Goal: Task Accomplishment & Management: Complete application form

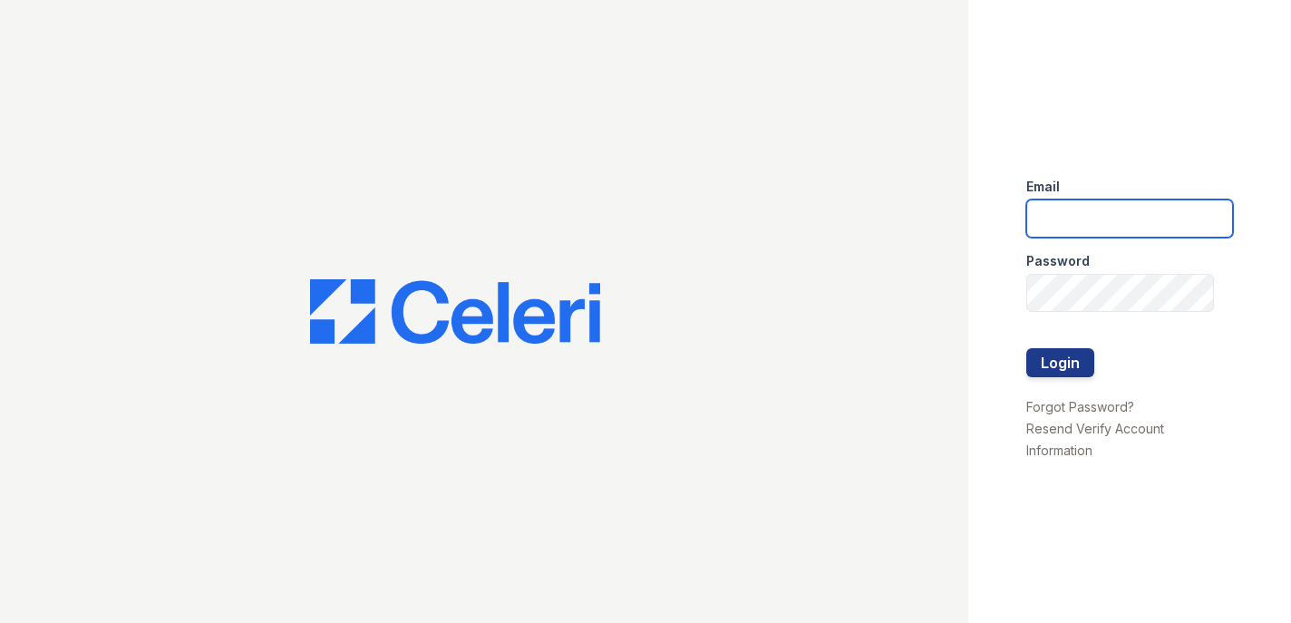
click at [1109, 212] on input "email" at bounding box center [1129, 218] width 207 height 38
type input "[EMAIL_ADDRESS][DOMAIN_NAME]"
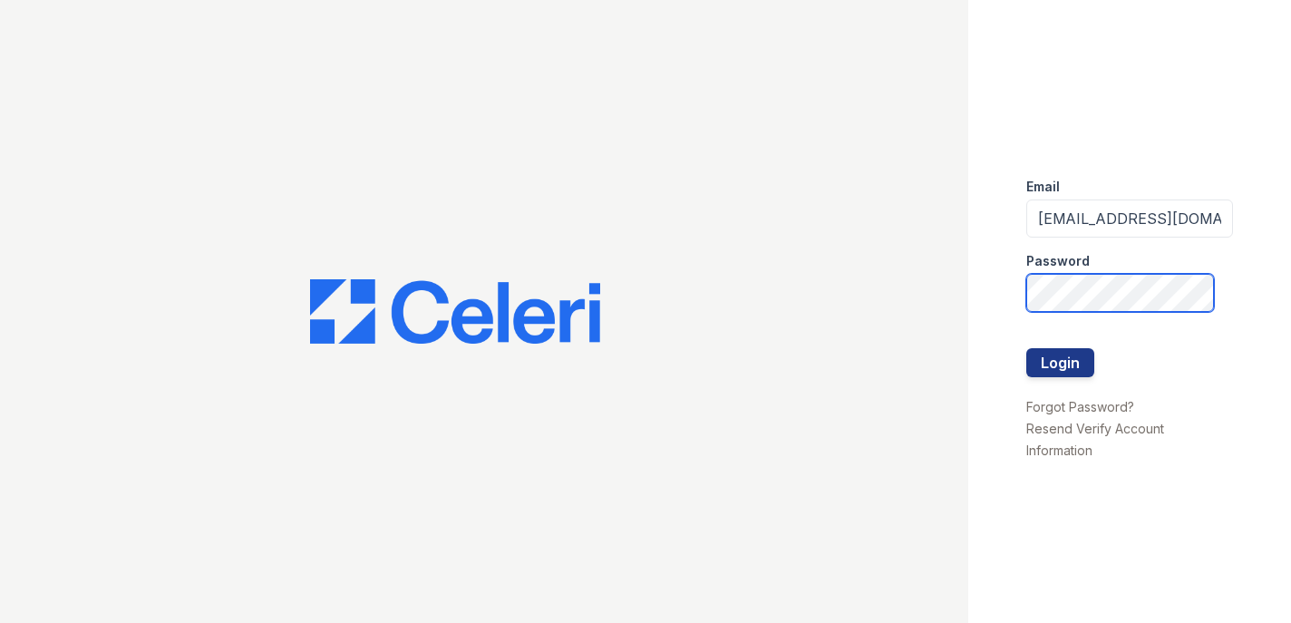
click at [1026, 348] on button "Login" at bounding box center [1060, 362] width 68 height 29
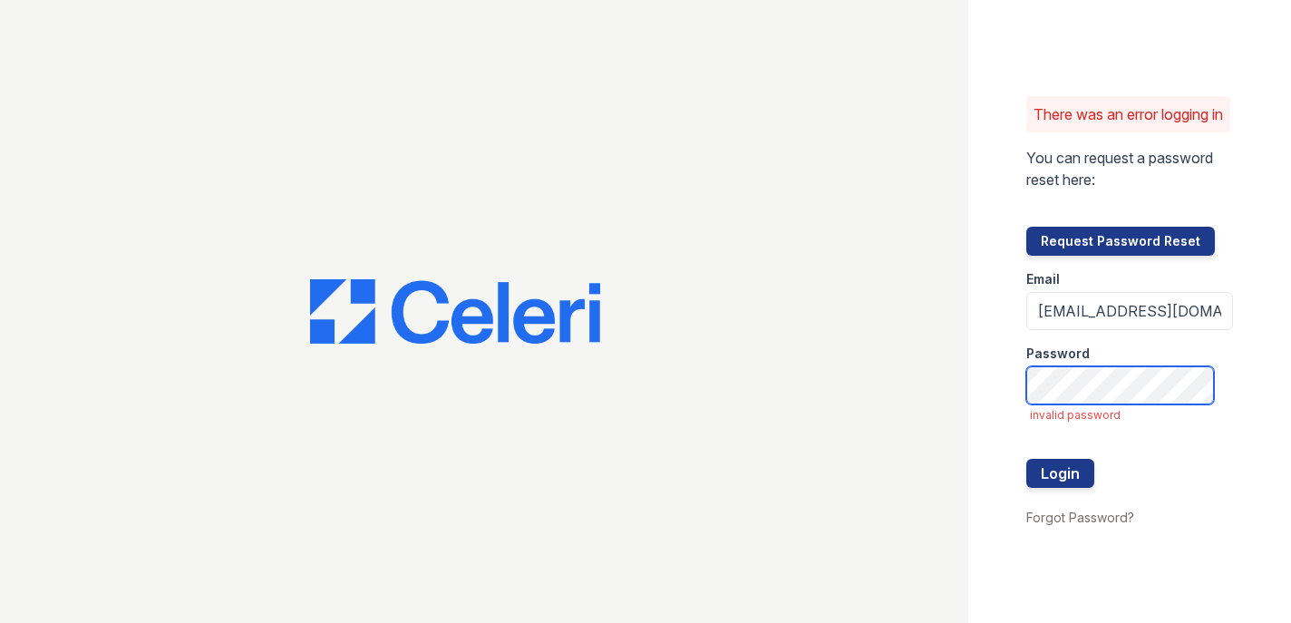
click at [1026, 459] on button "Login" at bounding box center [1060, 473] width 68 height 29
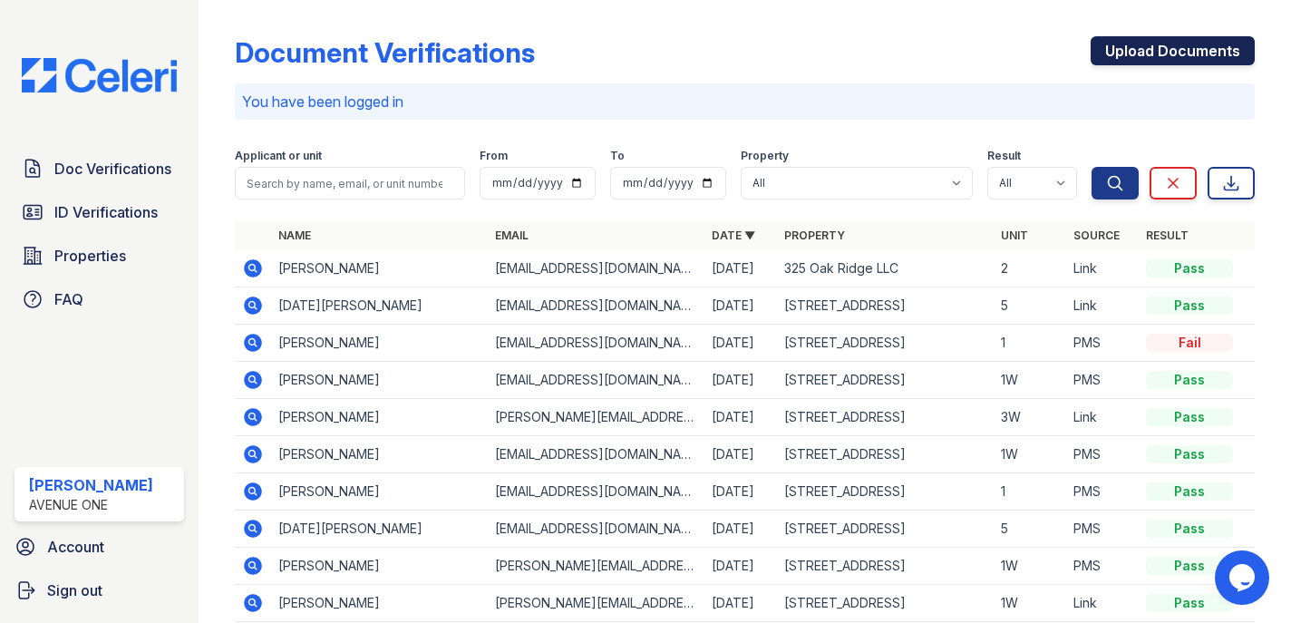
click at [1110, 53] on link "Upload Documents" at bounding box center [1172, 50] width 164 height 29
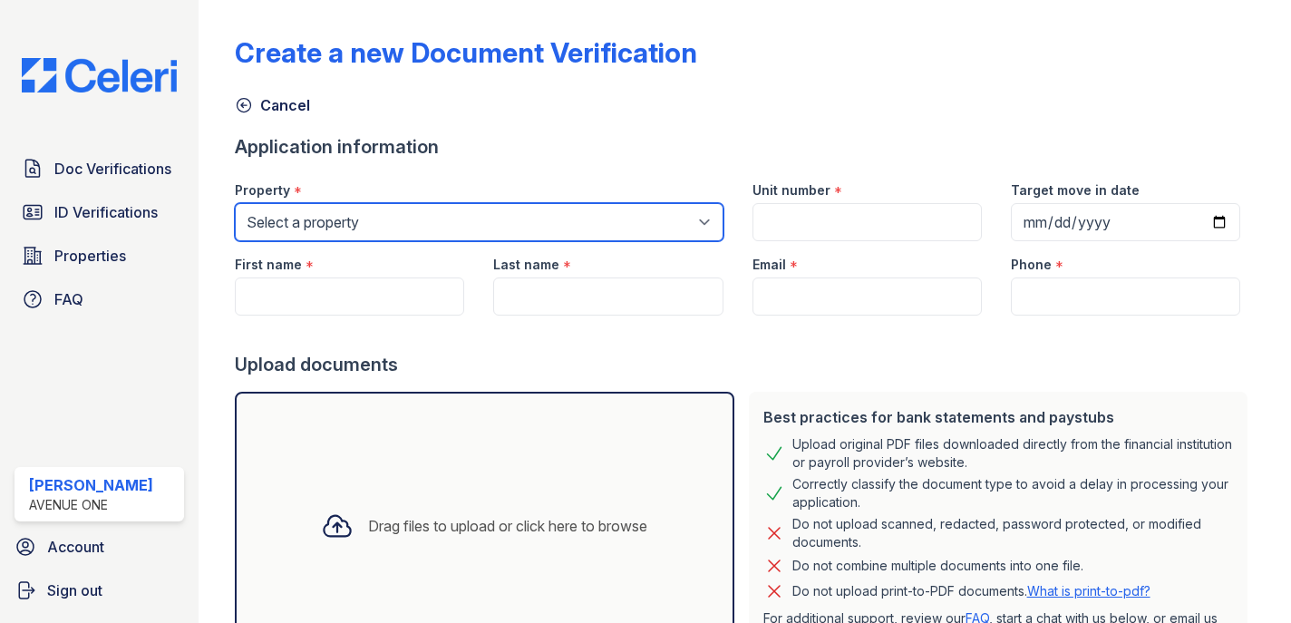
click at [471, 232] on select "Select a property 1002 North 24th Avenue 1005 Bellwood Avenue 1013 Bellwood Ave…" at bounding box center [479, 222] width 489 height 38
select select "4858"
click at [235, 203] on select "Select a property 1002 North 24th Avenue 1005 Bellwood Avenue 1013 Bellwood Ave…" at bounding box center [479, 222] width 489 height 38
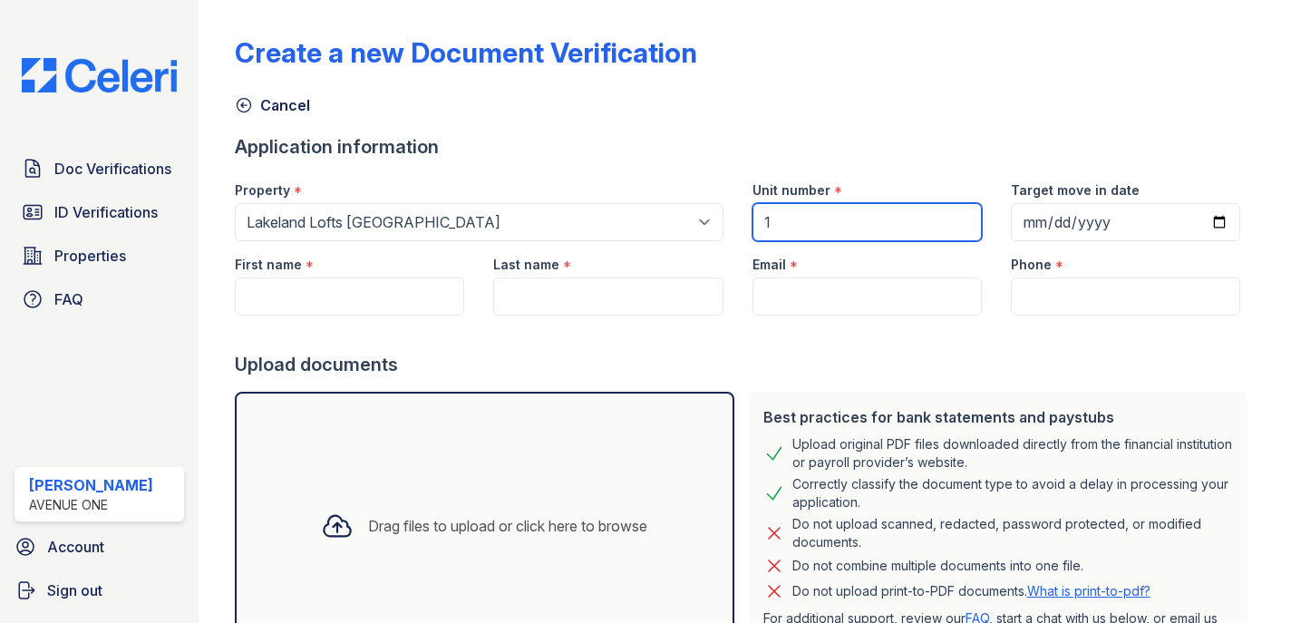
click at [827, 228] on input "1" at bounding box center [866, 222] width 229 height 38
type input "12"
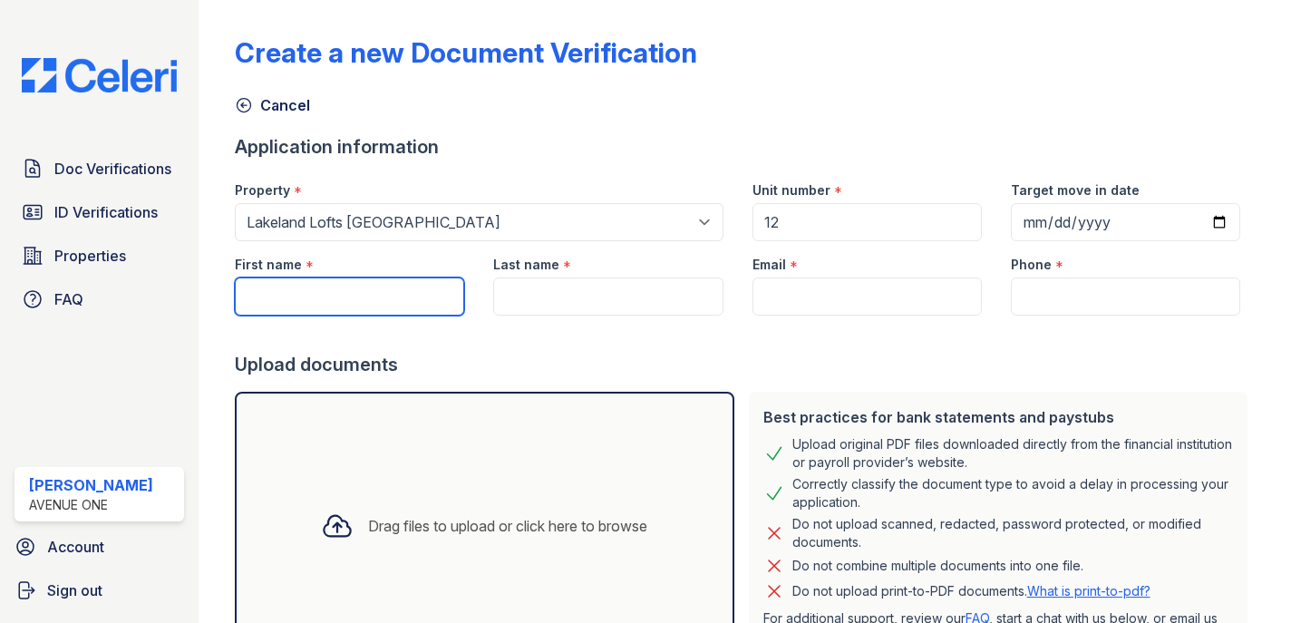
click at [287, 295] on input "First name" at bounding box center [349, 296] width 229 height 38
type input "Maximilian"
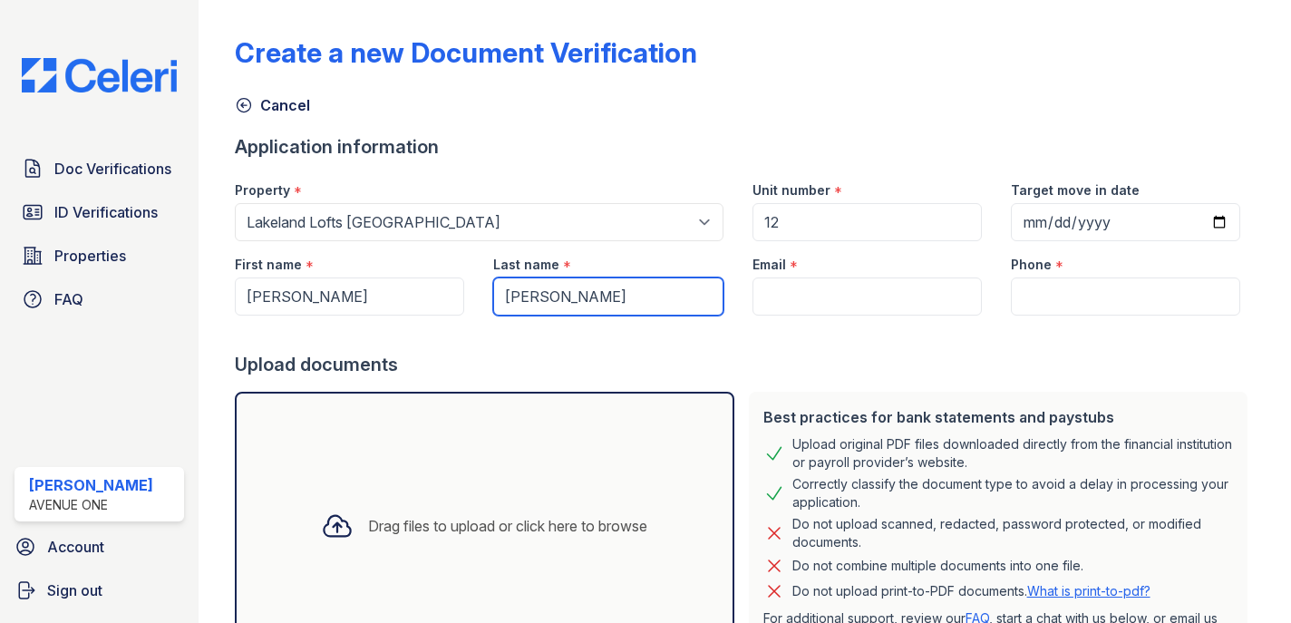
type input "Gasienica"
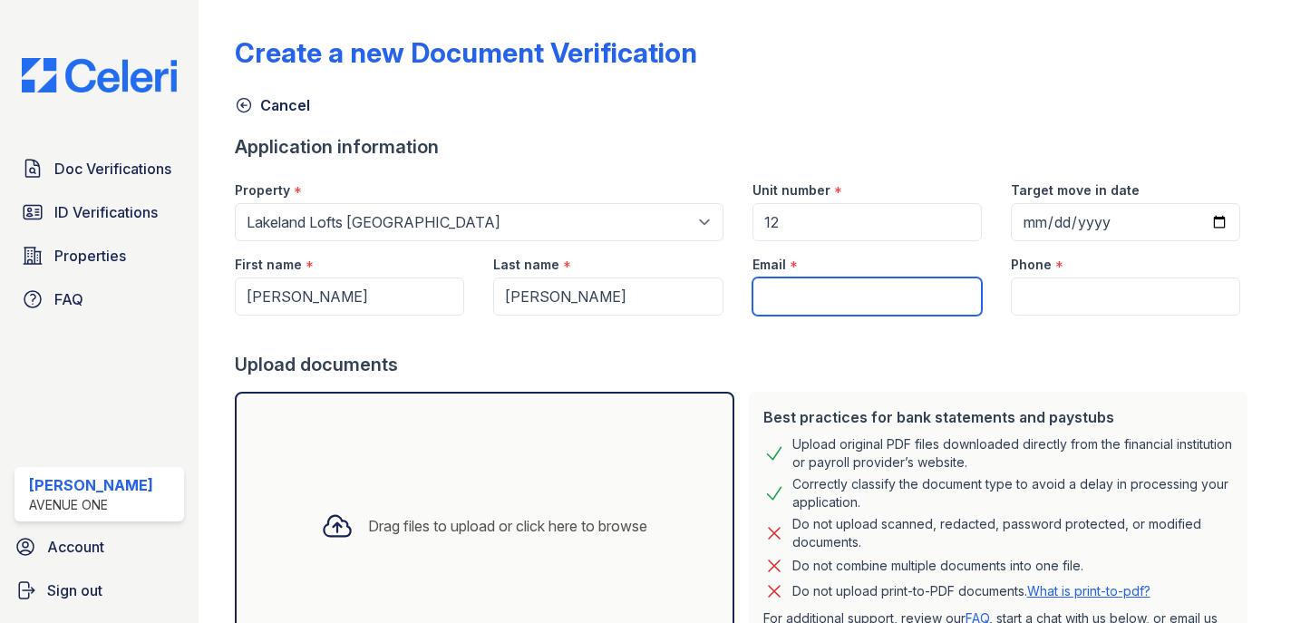
scroll to position [153, 0]
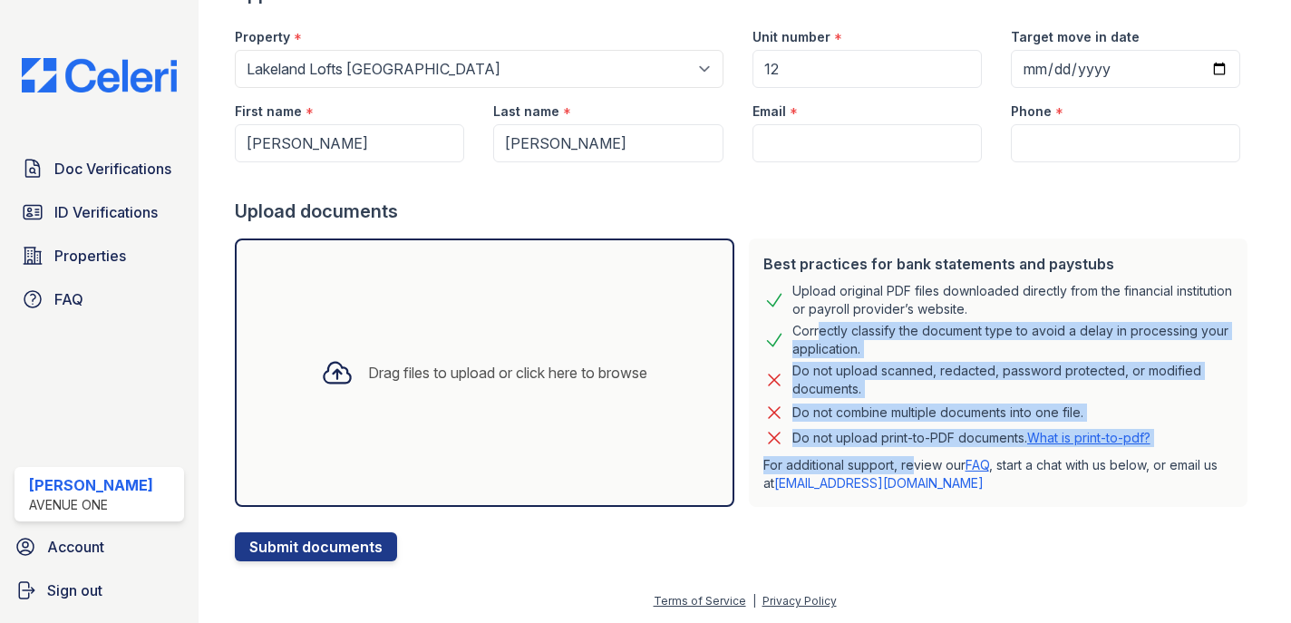
drag, startPoint x: 808, startPoint y: 331, endPoint x: 900, endPoint y: 462, distance: 160.7
click at [900, 462] on div "Best practices for bank statements and paystubs Upload original PDF files downl…" at bounding box center [998, 372] width 499 height 268
click at [892, 434] on p "Do not upload print-to-PDF documents. What is print-to-pdf?" at bounding box center [971, 438] width 358 height 18
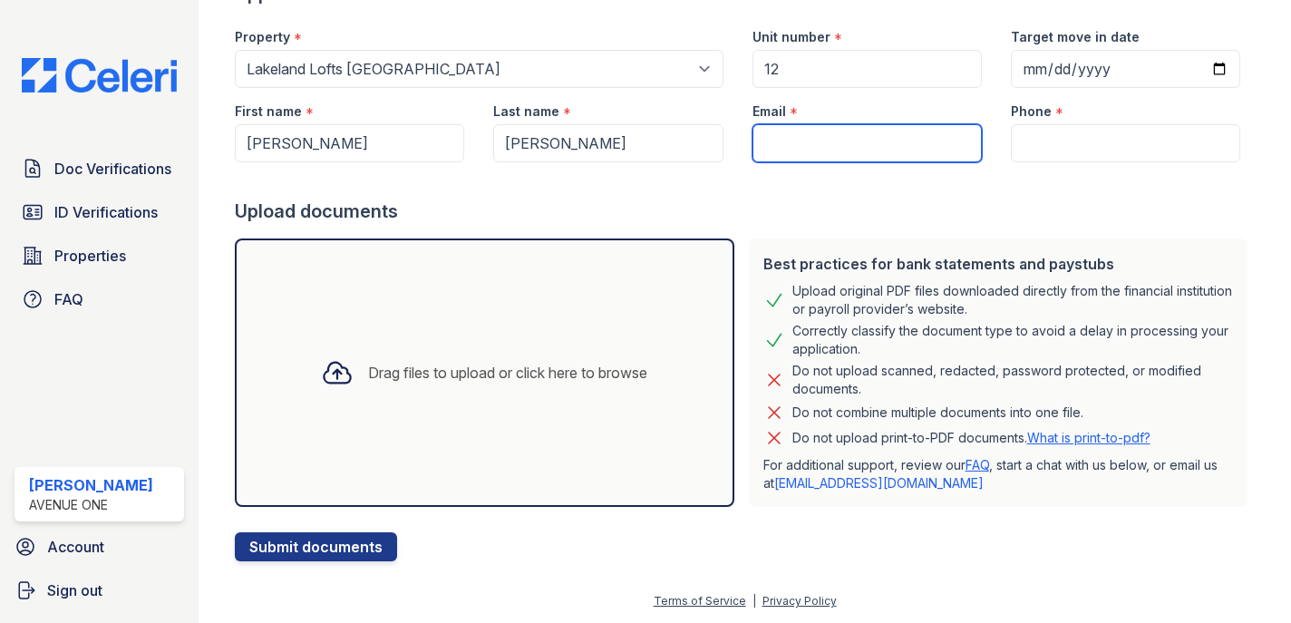
click at [862, 152] on input "Email" at bounding box center [866, 143] width 229 height 38
type input "[EMAIL_ADDRESS][DOMAIN_NAME]"
type input "7736829045"
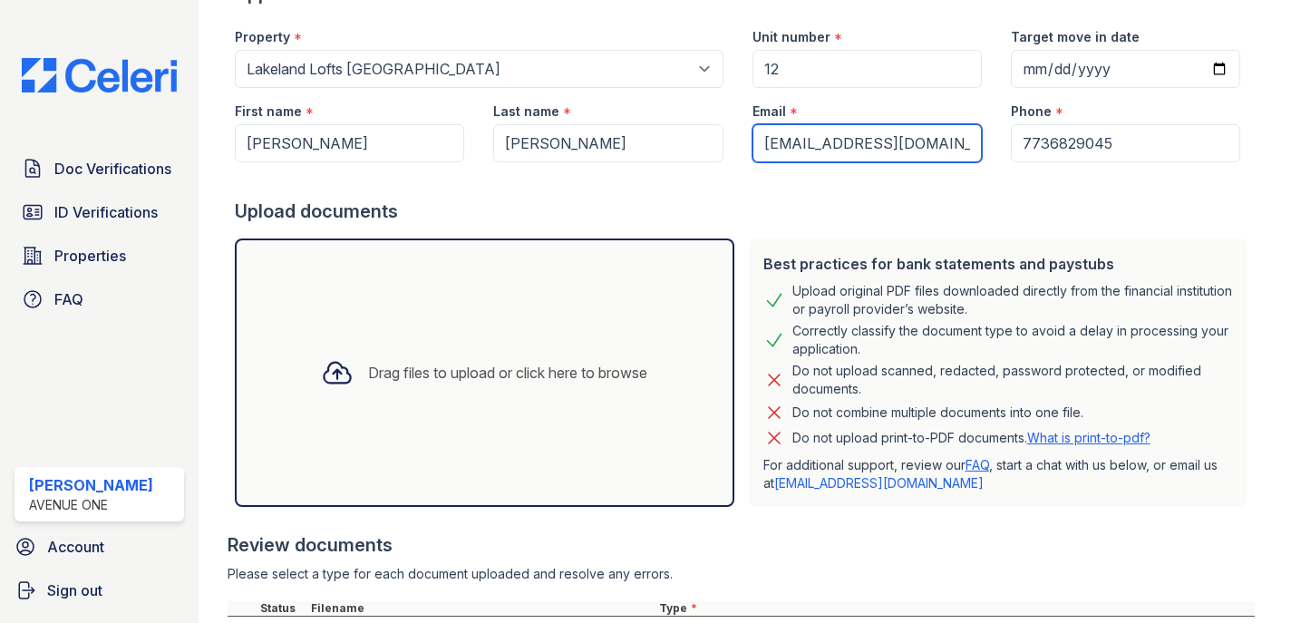
scroll to position [373, 0]
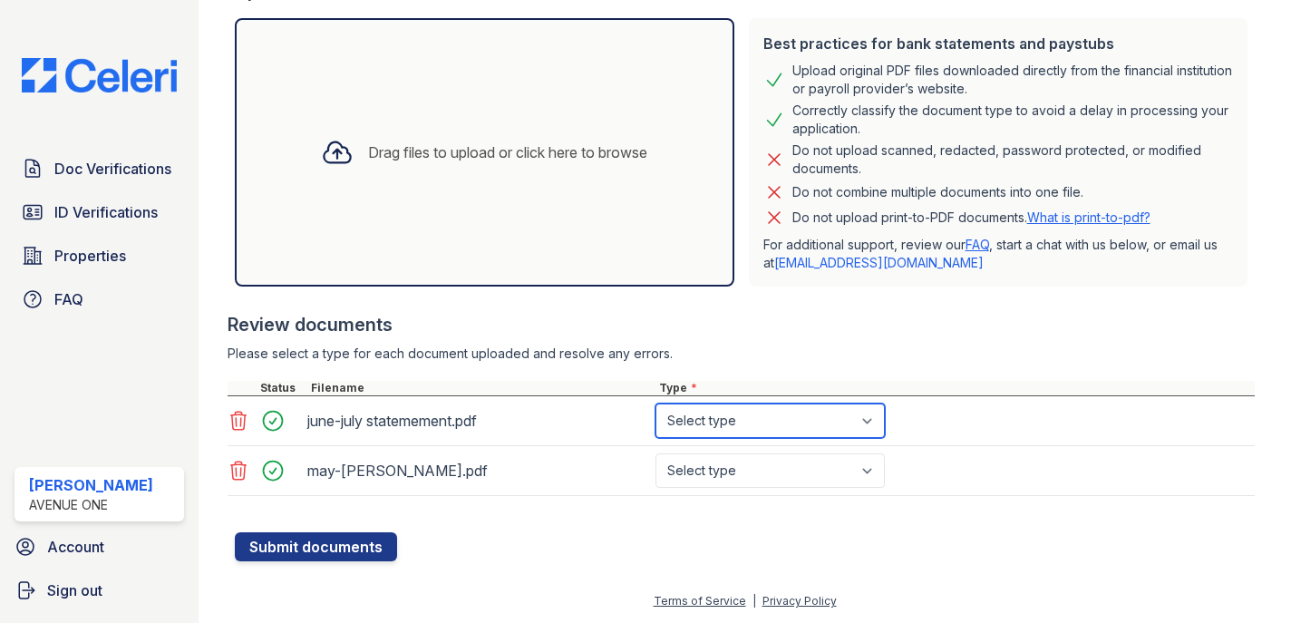
click at [789, 419] on select "Select type Paystub Bank Statement Offer Letter Tax Documents Benefit Award Let…" at bounding box center [769, 420] width 229 height 34
select select "bank_statement"
click at [655, 403] on select "Select type Paystub Bank Statement Offer Letter Tax Documents Benefit Award Let…" at bounding box center [769, 420] width 229 height 34
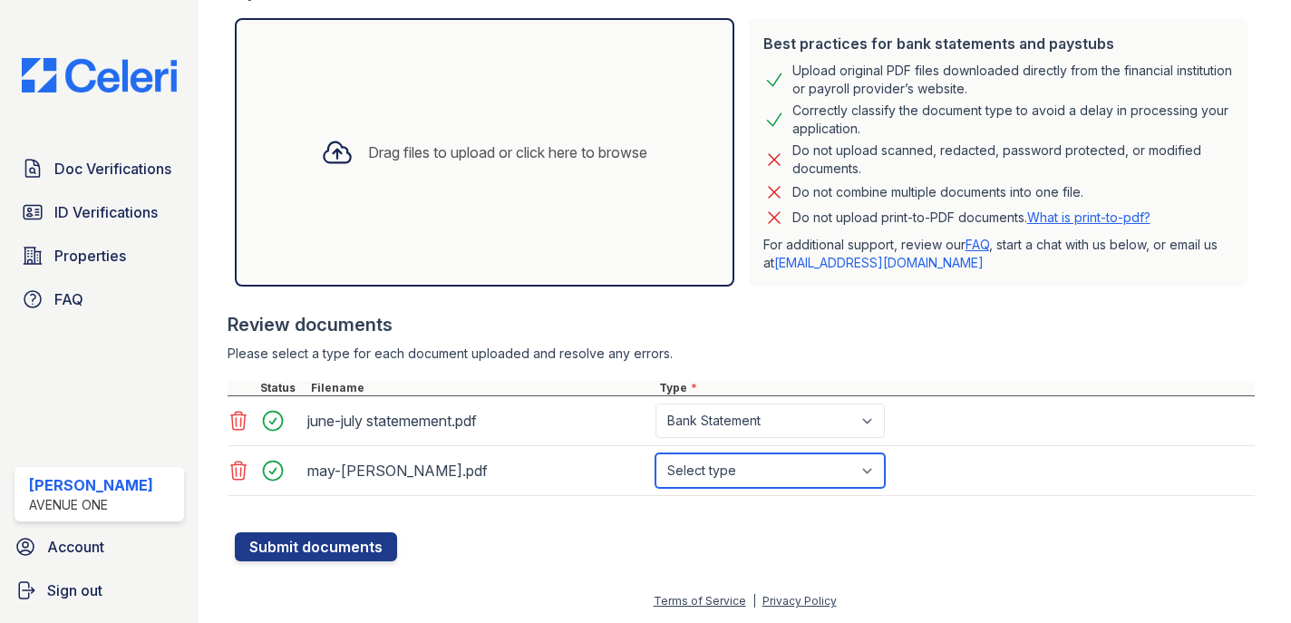
click at [759, 468] on select "Select type Paystub Bank Statement Offer Letter Tax Documents Benefit Award Let…" at bounding box center [769, 470] width 229 height 34
select select "bank_statement"
click at [655, 453] on select "Select type Paystub Bank Statement Offer Letter Tax Documents Benefit Award Let…" at bounding box center [769, 470] width 229 height 34
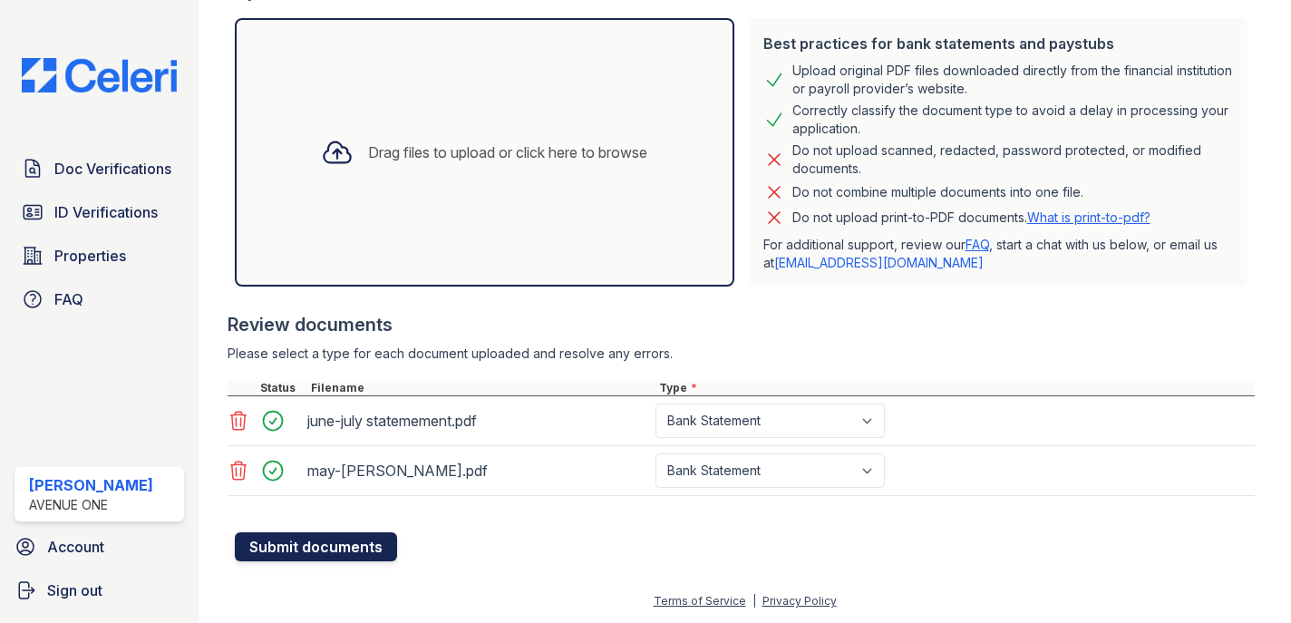
click at [338, 556] on button "Submit documents" at bounding box center [316, 546] width 162 height 29
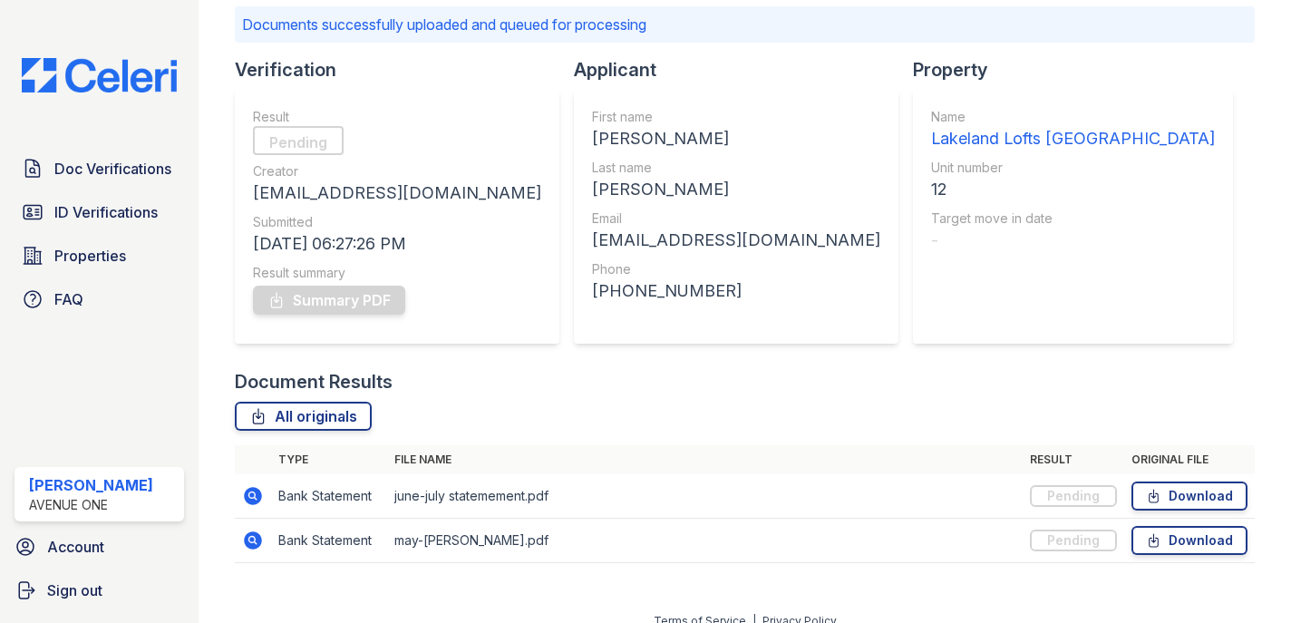
scroll to position [148, 0]
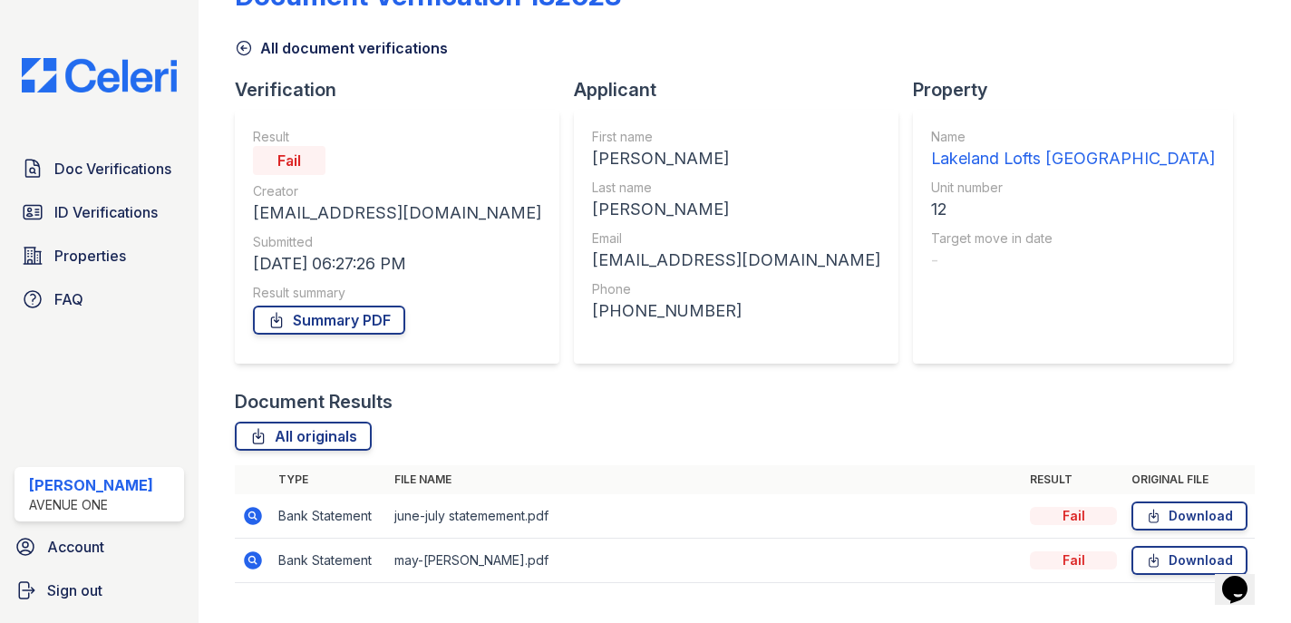
scroll to position [97, 0]
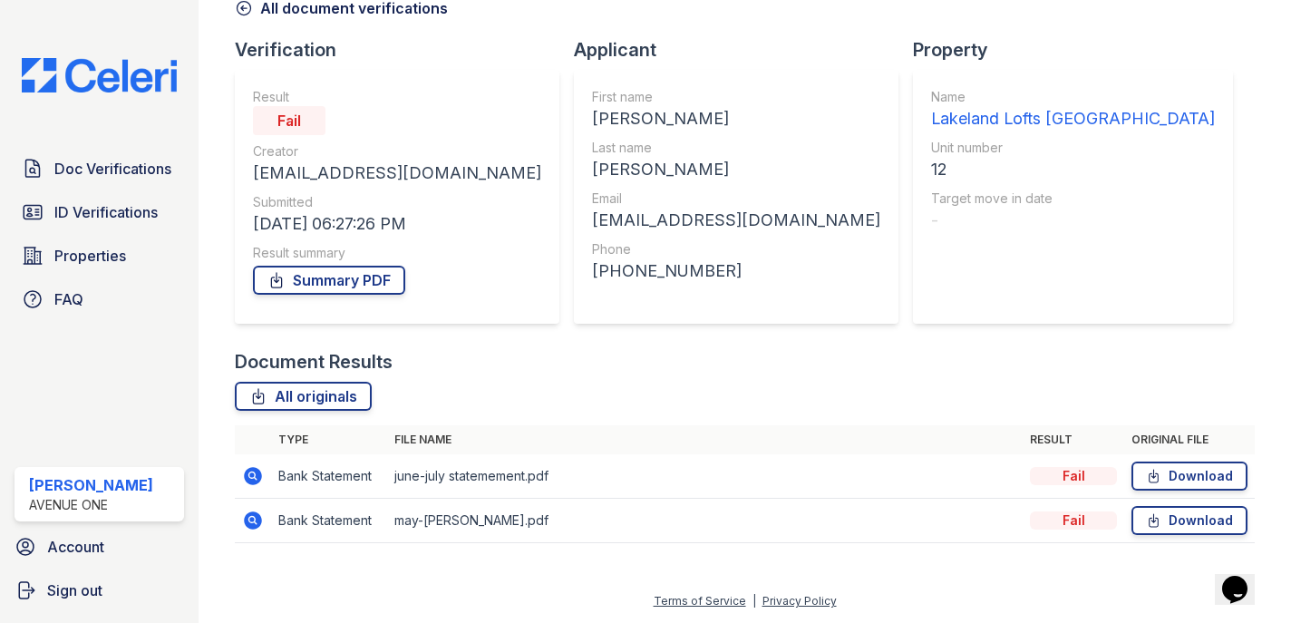
click at [260, 473] on icon at bounding box center [253, 476] width 18 height 18
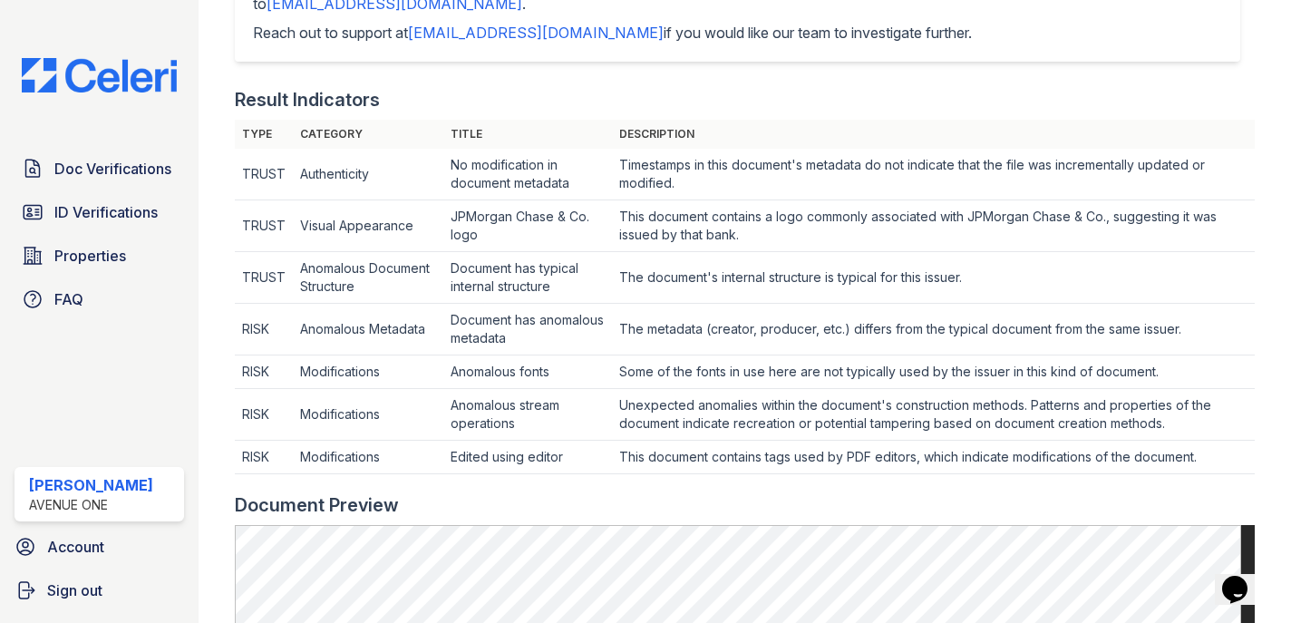
scroll to position [566, 0]
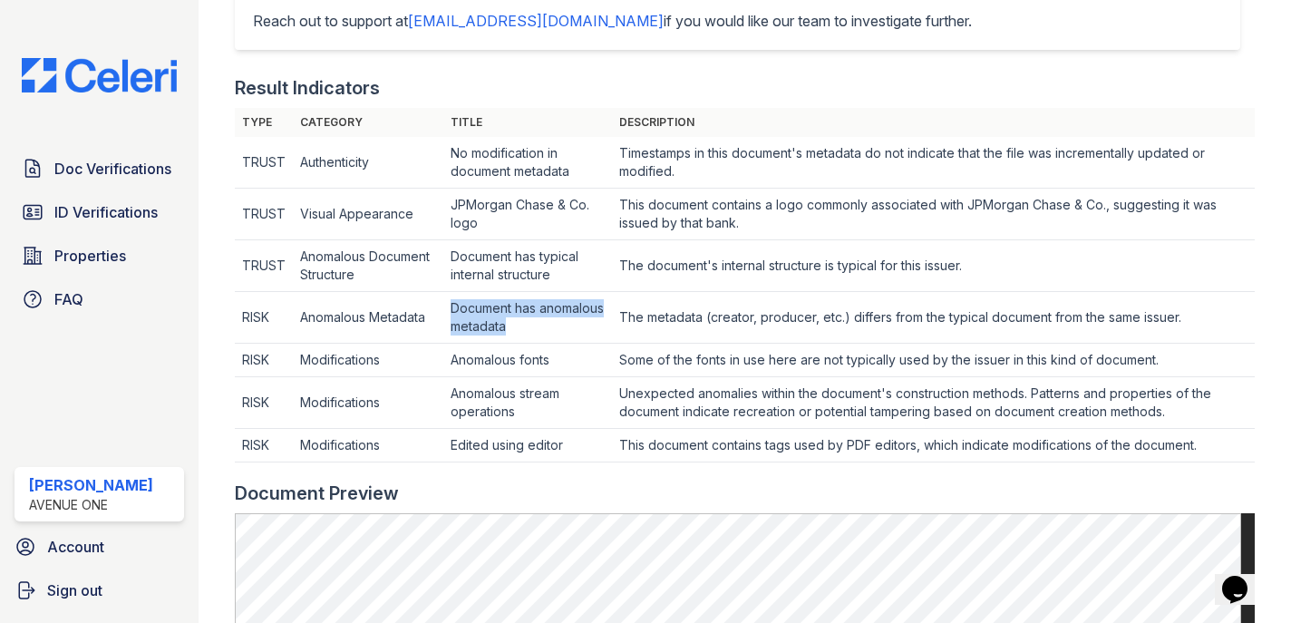
drag, startPoint x: 453, startPoint y: 307, endPoint x: 600, endPoint y: 323, distance: 147.6
click at [600, 189] on td "Document has anomalous metadata" at bounding box center [527, 163] width 169 height 52
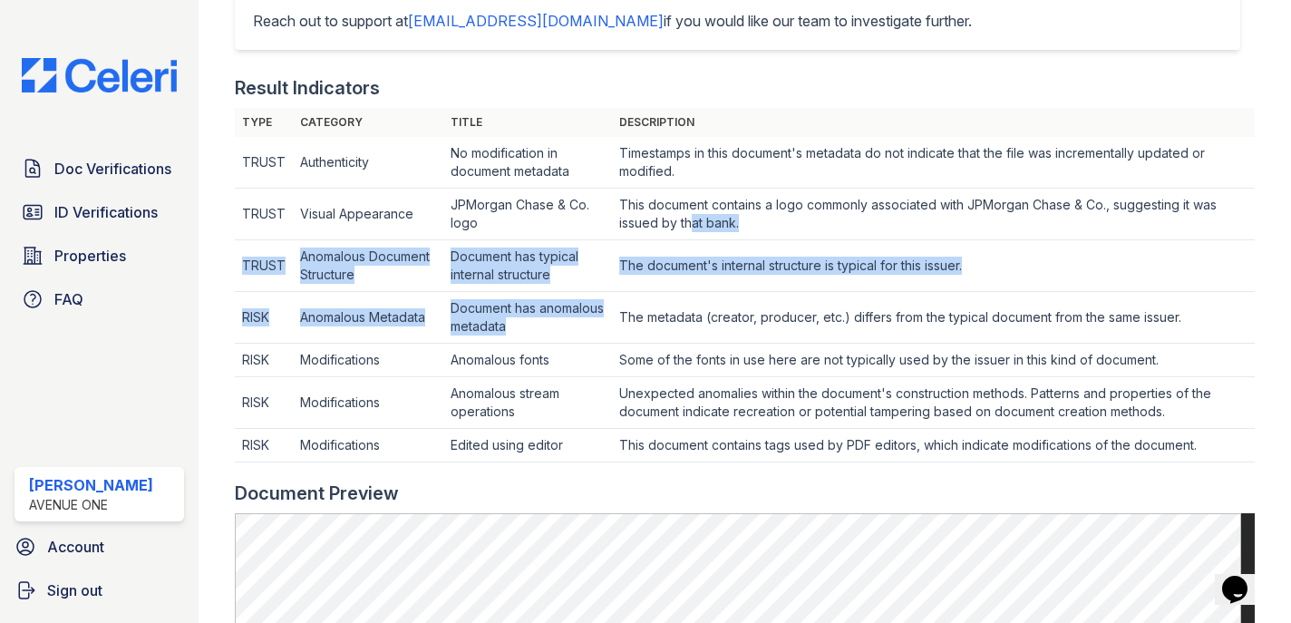
drag, startPoint x: 600, startPoint y: 323, endPoint x: 694, endPoint y: 221, distance: 138.5
click at [694, 221] on tbody "TRUST Authenticity No modification in document metadata Timestamps in this docu…" at bounding box center [745, 299] width 1020 height 325
click at [660, 189] on td "The document's internal structure is typical for this issuer." at bounding box center [933, 163] width 643 height 52
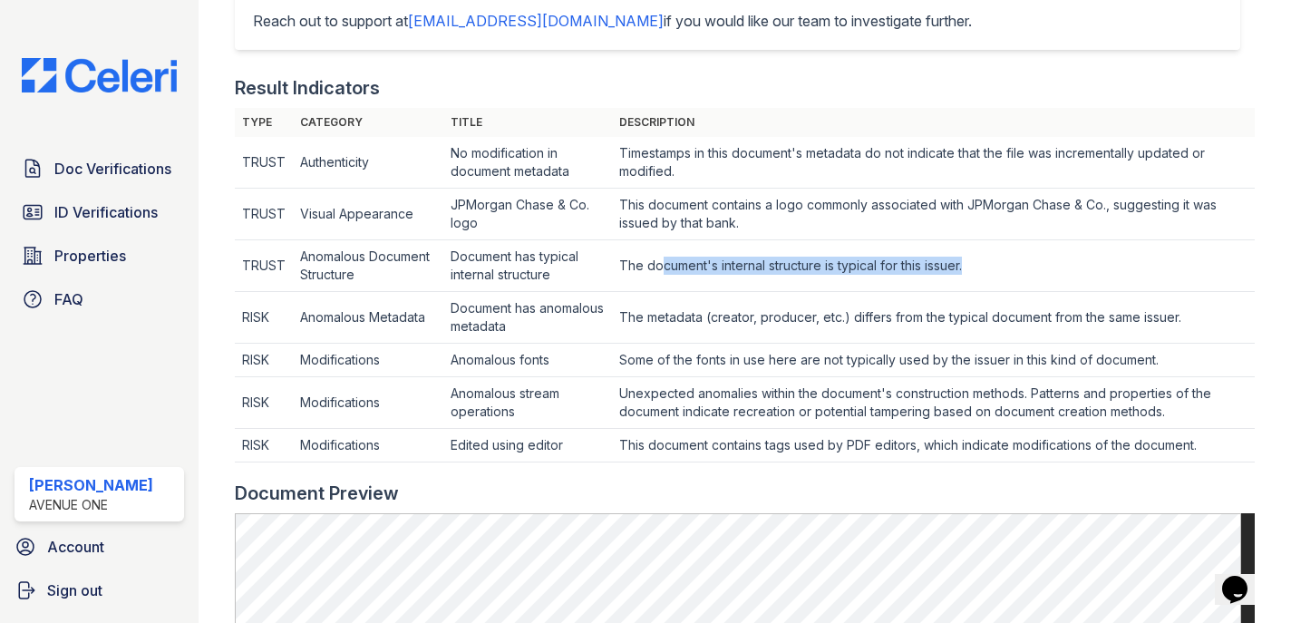
drag, startPoint x: 660, startPoint y: 266, endPoint x: 1034, endPoint y: 280, distance: 374.6
click at [1034, 189] on td "The document's internal structure is typical for this issuer." at bounding box center [933, 163] width 643 height 52
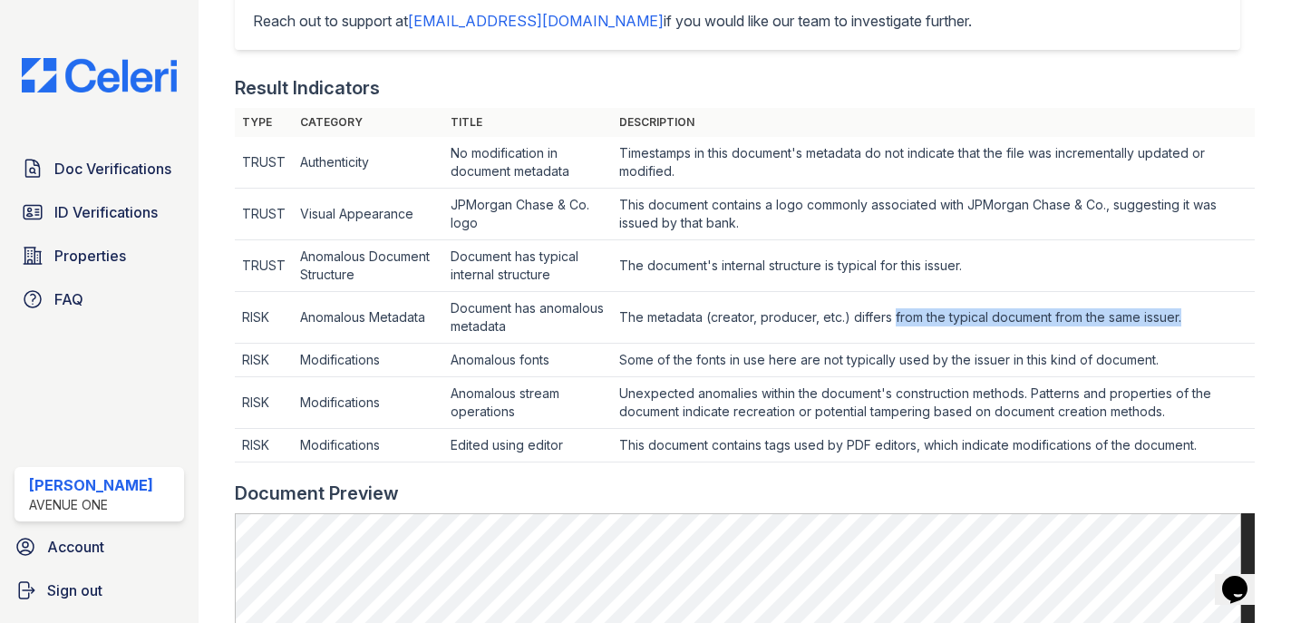
drag, startPoint x: 895, startPoint y: 321, endPoint x: 1195, endPoint y: 332, distance: 300.2
click at [1195, 189] on td "The metadata (creator, producer, etc.) differs from the typical document from t…" at bounding box center [933, 163] width 643 height 52
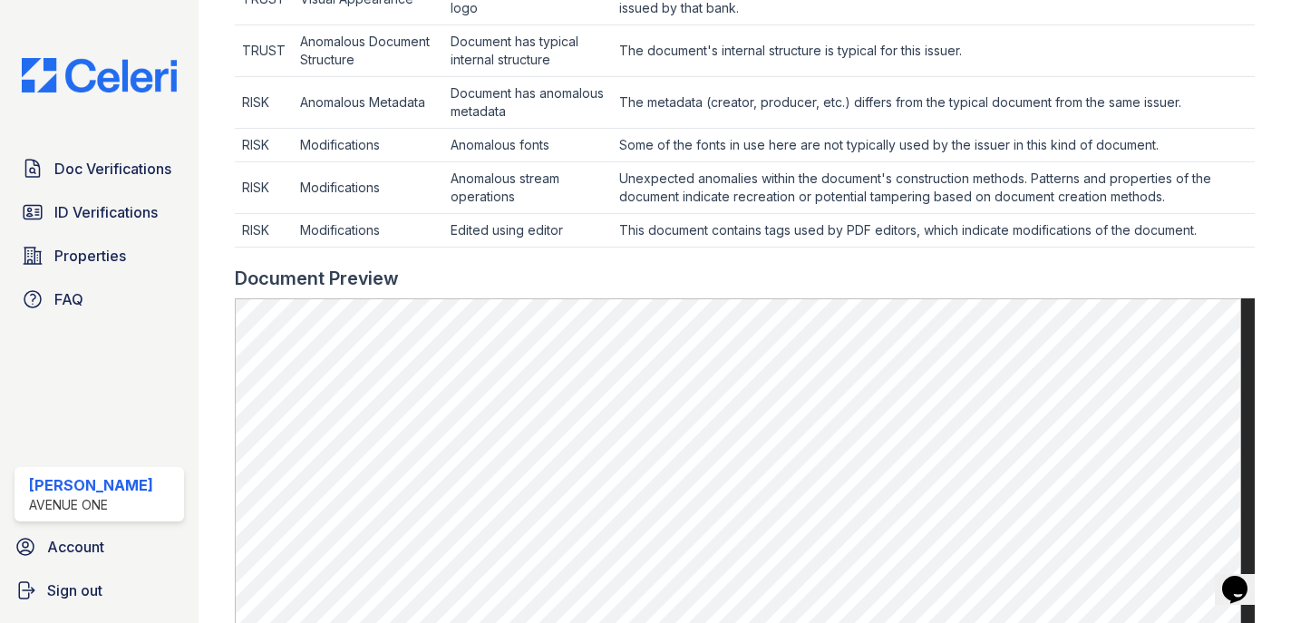
scroll to position [782, 0]
drag, startPoint x: 1028, startPoint y: 143, endPoint x: 1071, endPoint y: 186, distance: 60.9
click at [1071, 186] on tbody "TRUST Authenticity No modification in document metadata Timestamps in this docu…" at bounding box center [745, 83] width 1020 height 325
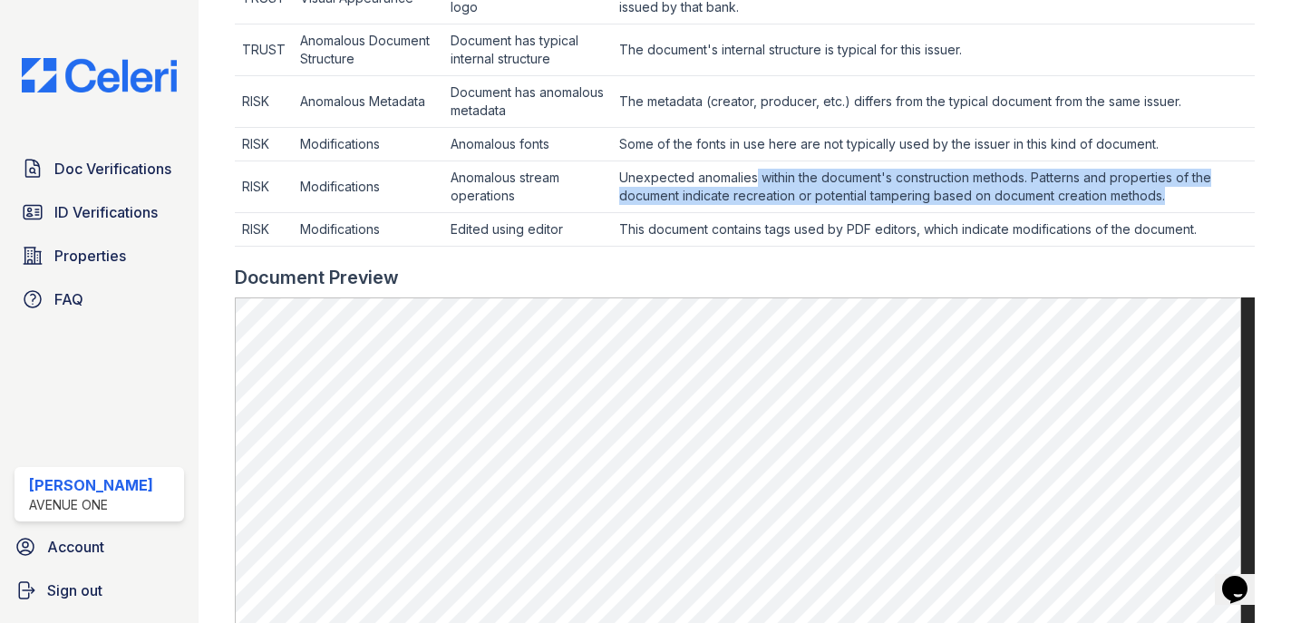
drag, startPoint x: 753, startPoint y: 175, endPoint x: 1214, endPoint y: 211, distance: 461.9
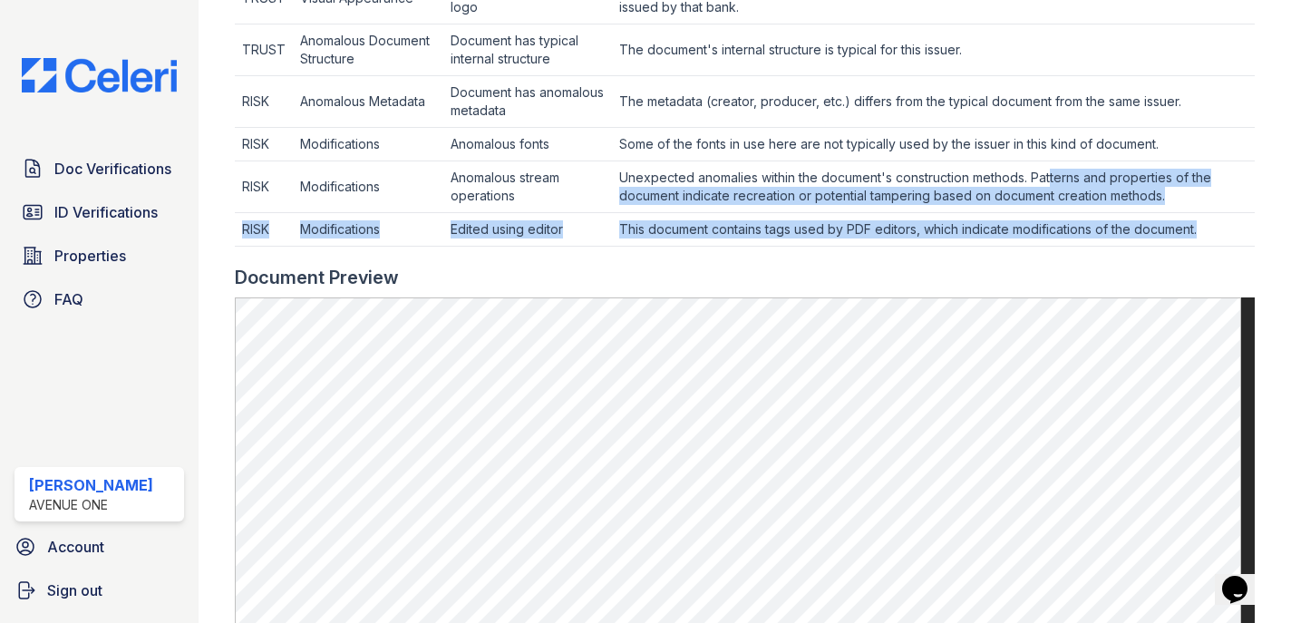
drag, startPoint x: 1052, startPoint y: 179, endPoint x: 1222, endPoint y: 223, distance: 175.2
click at [1221, 223] on tbody "TRUST Authenticity No modification in document metadata Timestamps in this docu…" at bounding box center [745, 83] width 1020 height 325
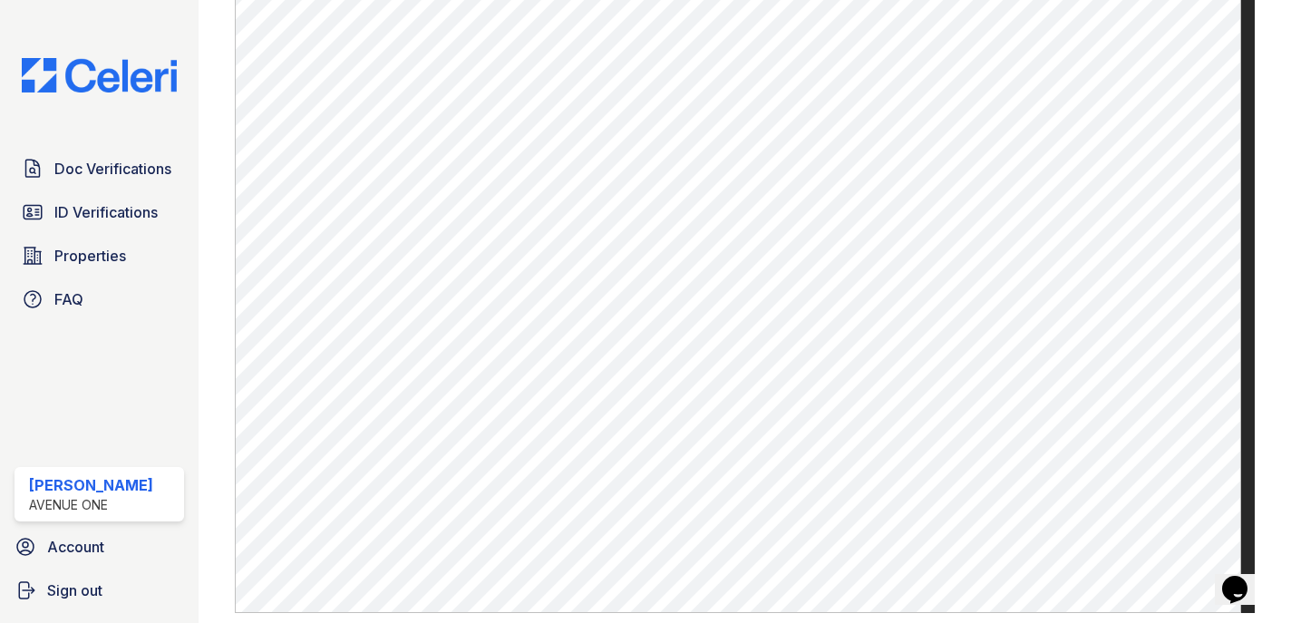
scroll to position [1141, 0]
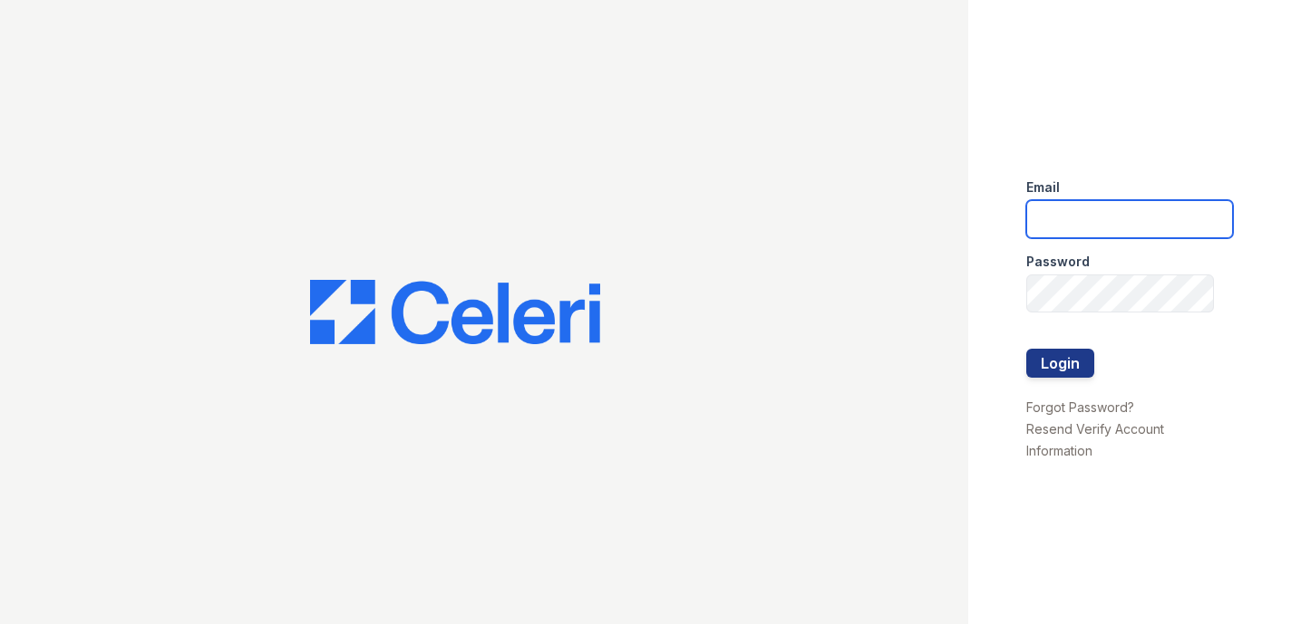
click at [1066, 218] on input "email" at bounding box center [1129, 219] width 207 height 38
type input "[EMAIL_ADDRESS][DOMAIN_NAME]"
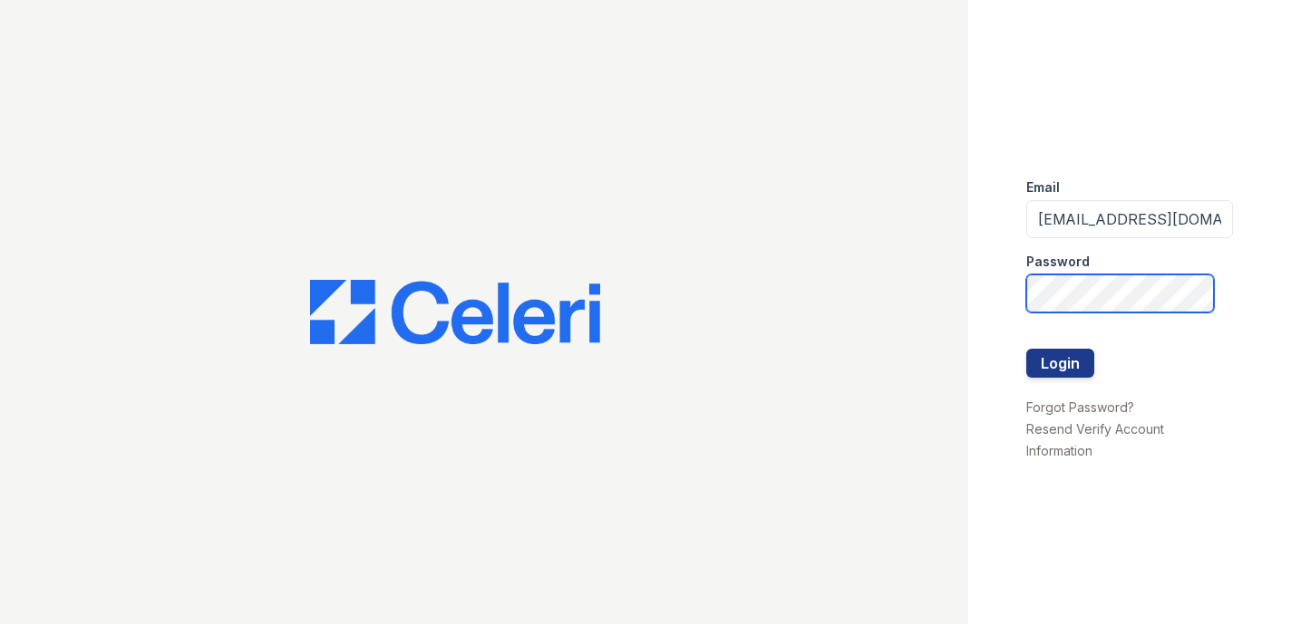
click at [1026, 349] on button "Login" at bounding box center [1060, 363] width 68 height 29
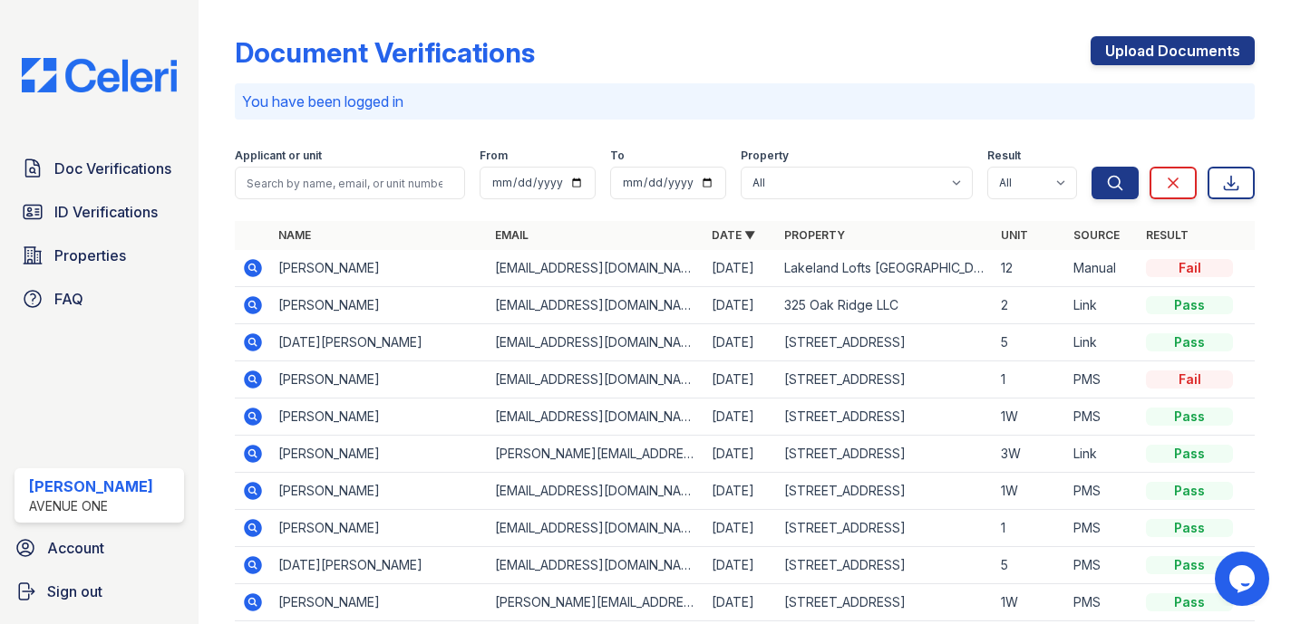
click at [249, 263] on icon at bounding box center [253, 268] width 18 height 18
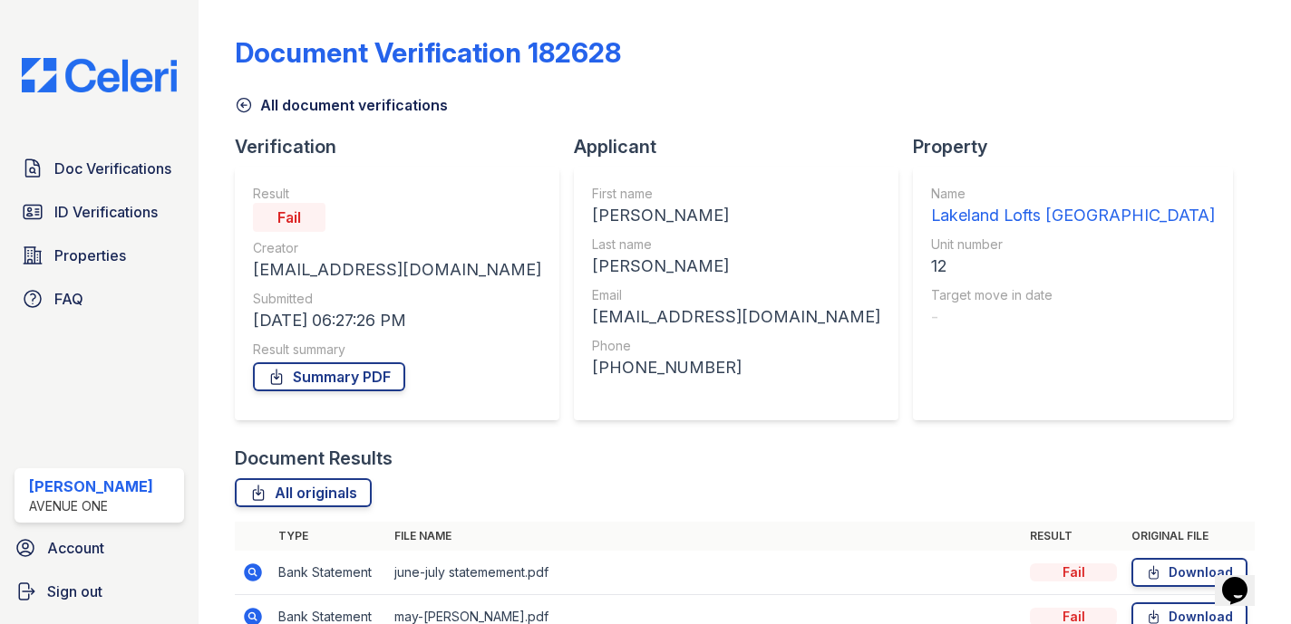
scroll to position [95, 0]
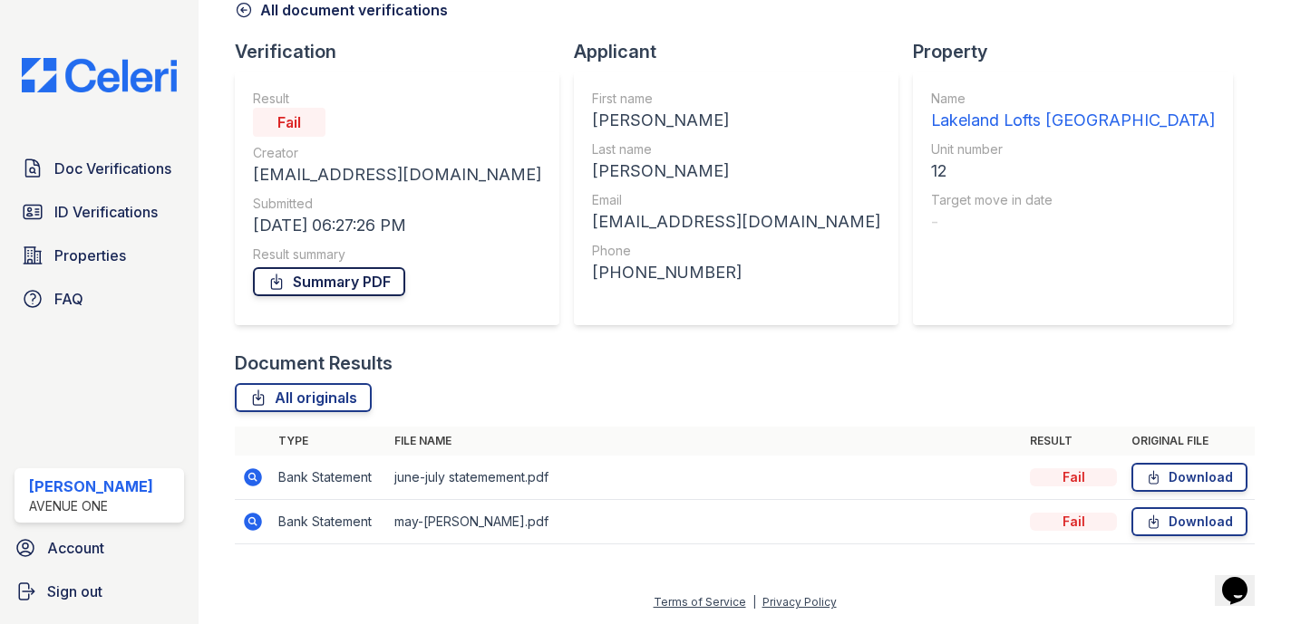
click at [339, 286] on link "Summary PDF" at bounding box center [329, 281] width 152 height 29
click at [315, 281] on link "Summary PDF" at bounding box center [329, 281] width 152 height 29
click at [592, 96] on div "First name" at bounding box center [736, 99] width 288 height 18
click at [331, 275] on link "Summary PDF" at bounding box center [329, 281] width 152 height 29
